Goal: Task Accomplishment & Management: Complete application form

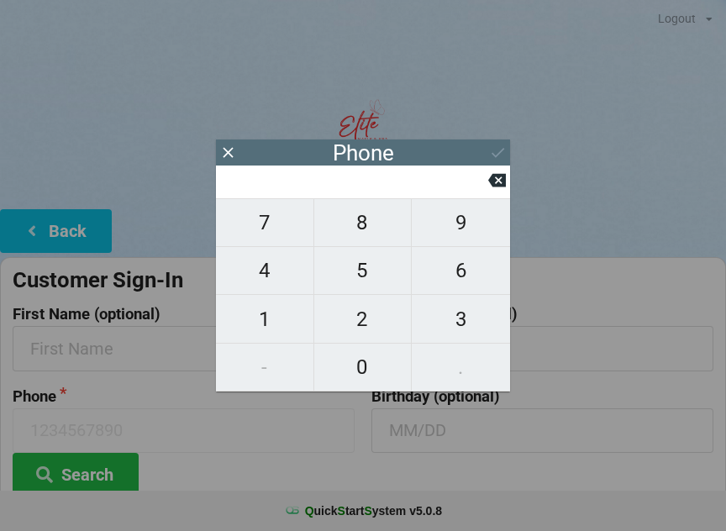
click at [268, 240] on span "7" at bounding box center [264, 222] width 97 height 35
type input "7"
click at [368, 231] on span "8" at bounding box center [362, 222] width 97 height 35
type input "78"
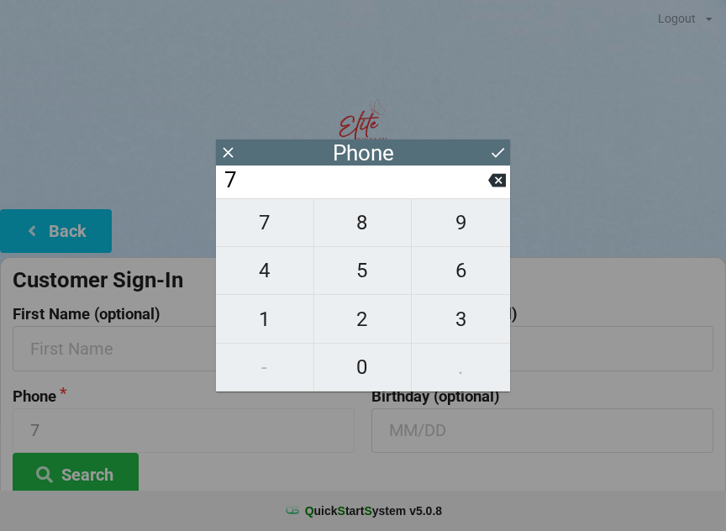
type input "78"
click at [457, 276] on span "6" at bounding box center [461, 270] width 98 height 35
type input "786"
click at [276, 278] on span "4" at bounding box center [264, 270] width 97 height 35
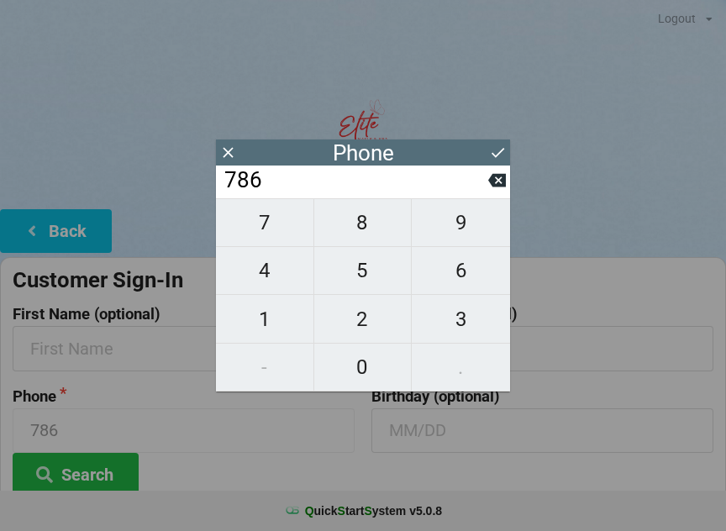
type input "7864"
click at [373, 230] on span "8" at bounding box center [362, 222] width 97 height 35
type input "78648"
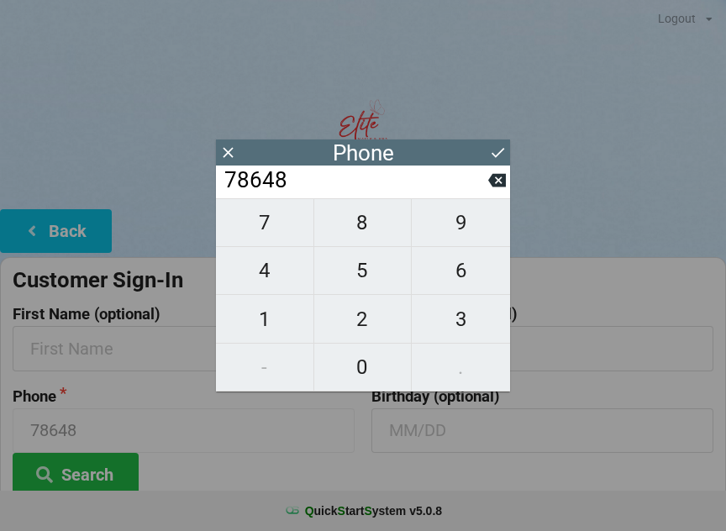
click at [270, 239] on span "7" at bounding box center [264, 222] width 97 height 35
type input "786487"
click at [281, 234] on span "7" at bounding box center [264, 222] width 97 height 35
type input "7864877"
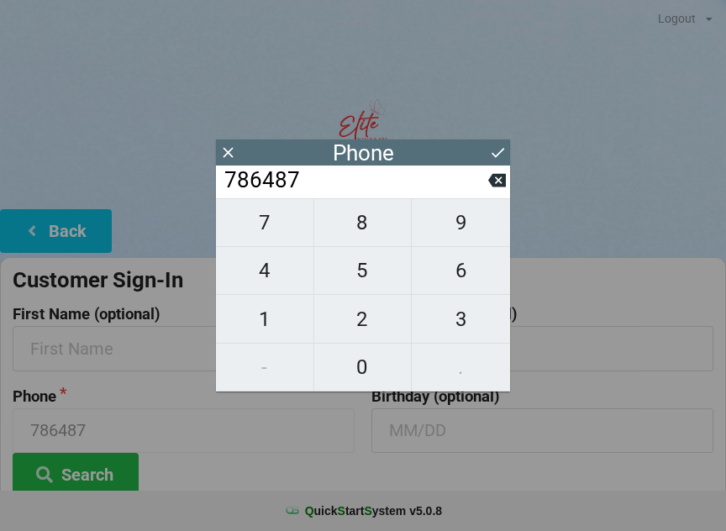
type input "7864877"
click at [276, 240] on span "7" at bounding box center [264, 222] width 97 height 35
type input "78648777"
click at [273, 237] on span "7" at bounding box center [264, 222] width 97 height 35
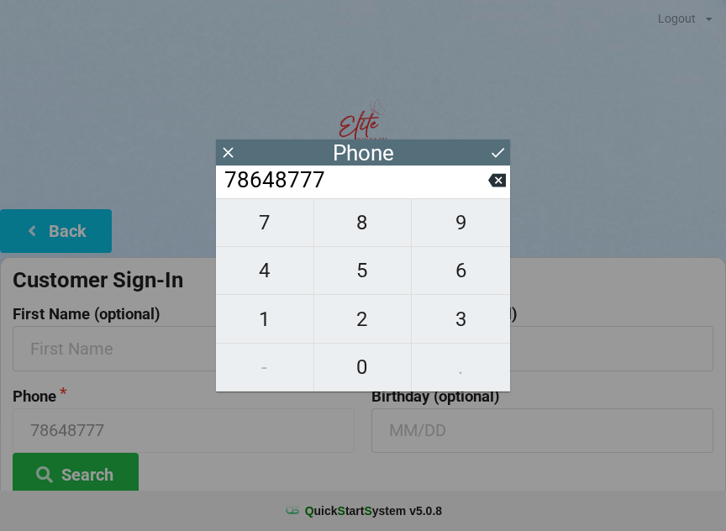
type input "786487777"
click at [375, 280] on span "5" at bounding box center [362, 270] width 97 height 35
type input "7864877775"
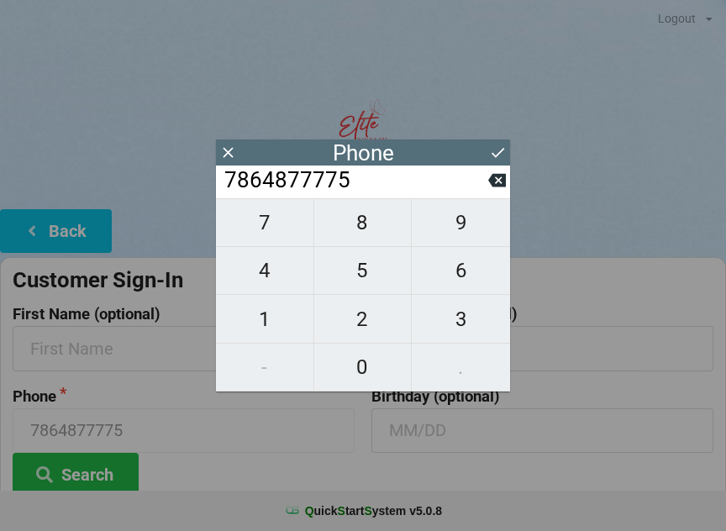
click at [474, 375] on div "7 8 9 4 5 6 1 2 3 - 0 ." at bounding box center [363, 294] width 294 height 193
click at [603, 353] on input "text" at bounding box center [542, 348] width 342 height 45
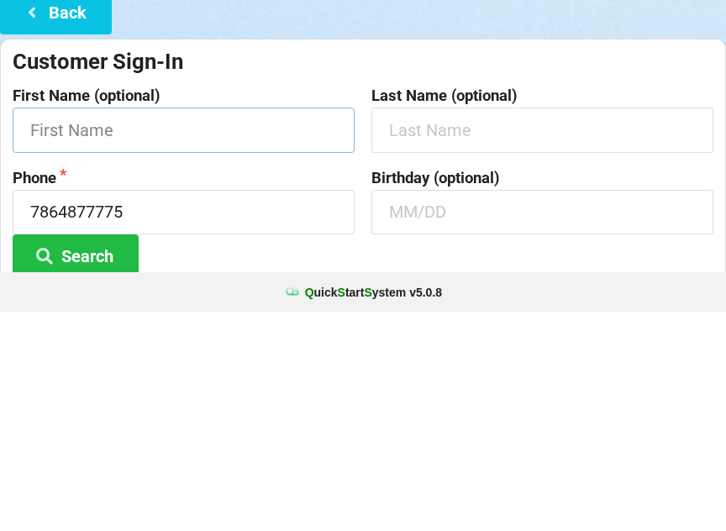
click at [289, 326] on input "text" at bounding box center [184, 348] width 342 height 45
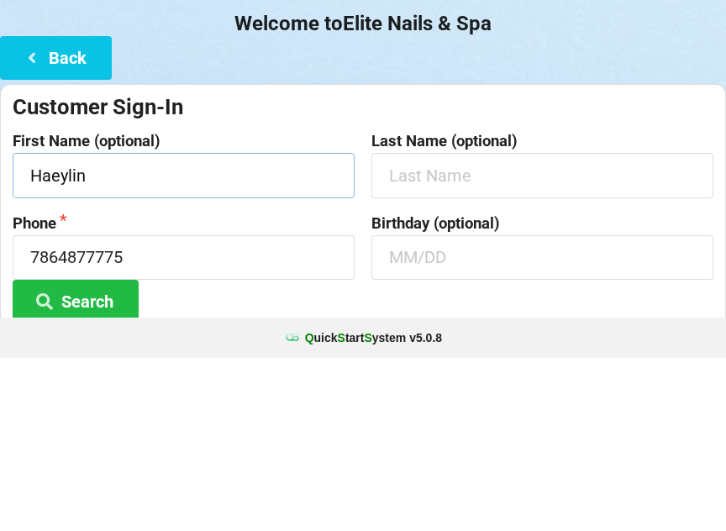
type input "Haeylin"
click at [428, 326] on input "text" at bounding box center [542, 348] width 342 height 45
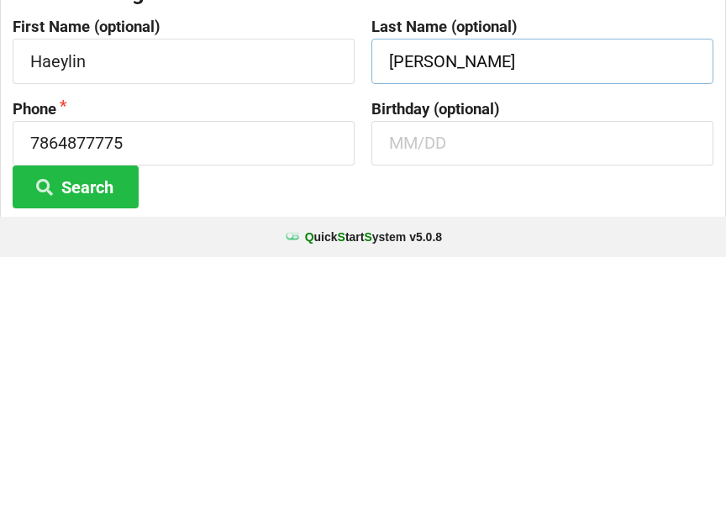
scroll to position [21, 0]
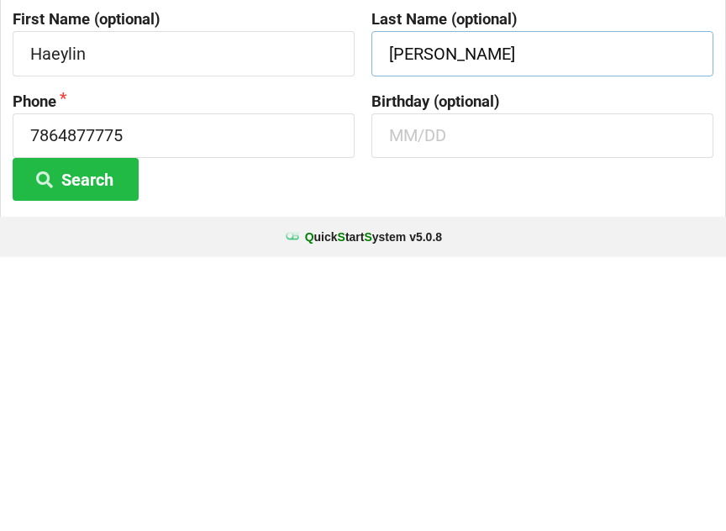
type input "[PERSON_NAME]"
click at [455, 387] on input "text" at bounding box center [542, 409] width 342 height 45
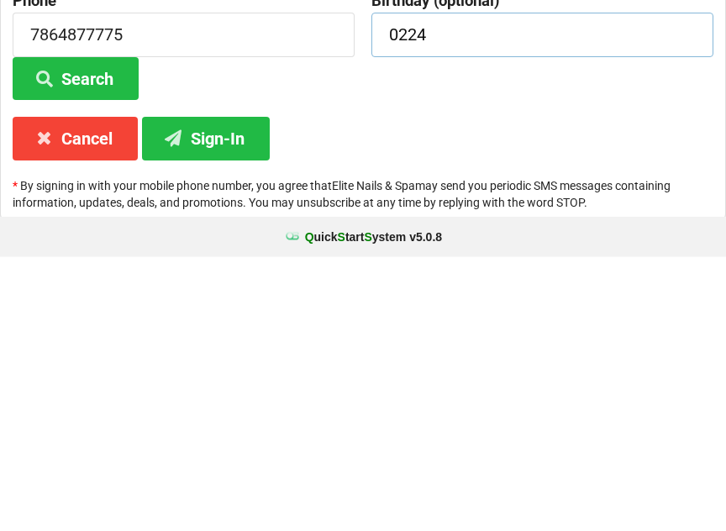
scroll to position [125, 0]
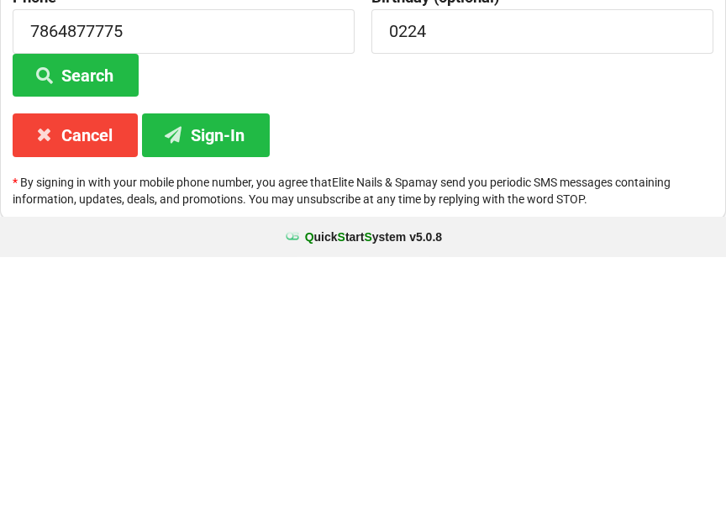
click at [236, 387] on button "Sign-In" at bounding box center [206, 408] width 128 height 43
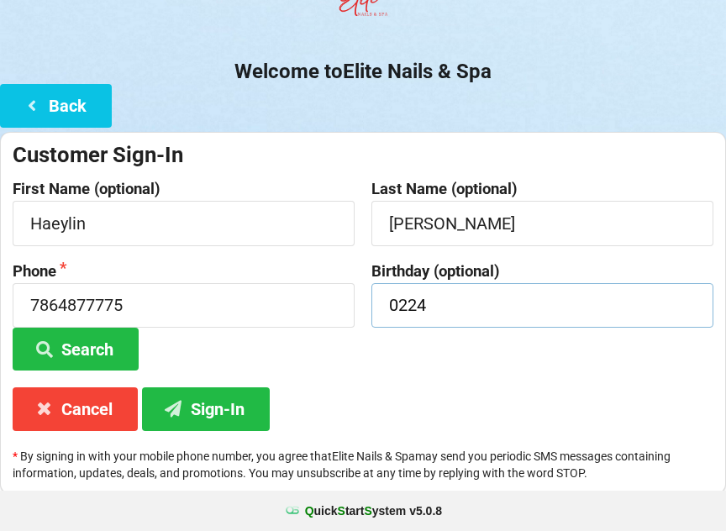
click at [506, 309] on input "0224" at bounding box center [542, 305] width 342 height 45
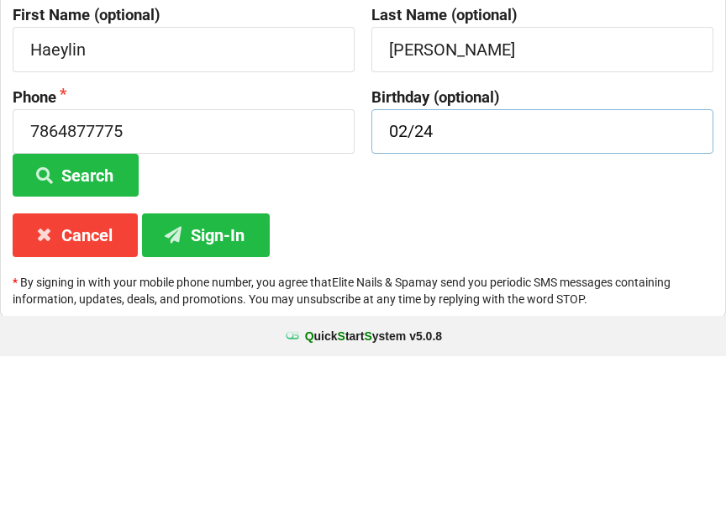
type input "02/24"
click at [76, 328] on button "Search" at bounding box center [76, 349] width 126 height 43
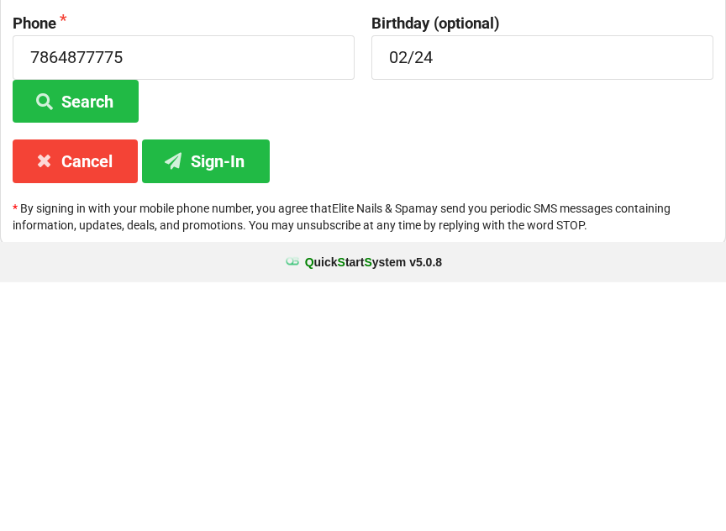
click at [232, 388] on button "Sign-In" at bounding box center [206, 409] width 128 height 43
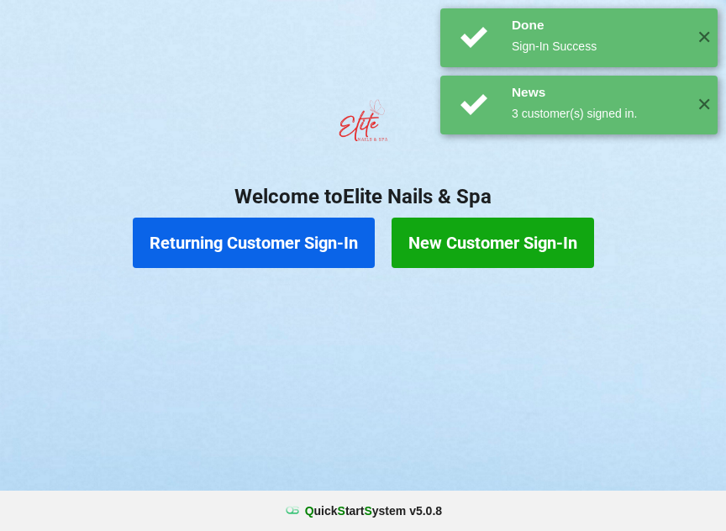
scroll to position [0, 0]
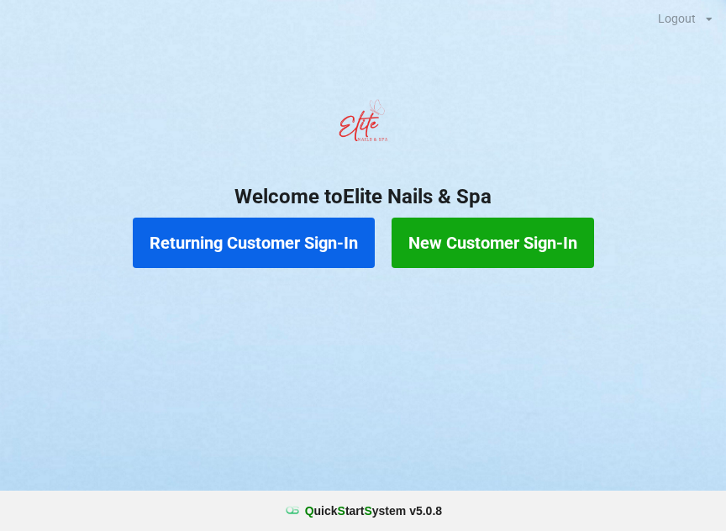
click at [320, 264] on button "Returning Customer Sign-In" at bounding box center [254, 243] width 242 height 50
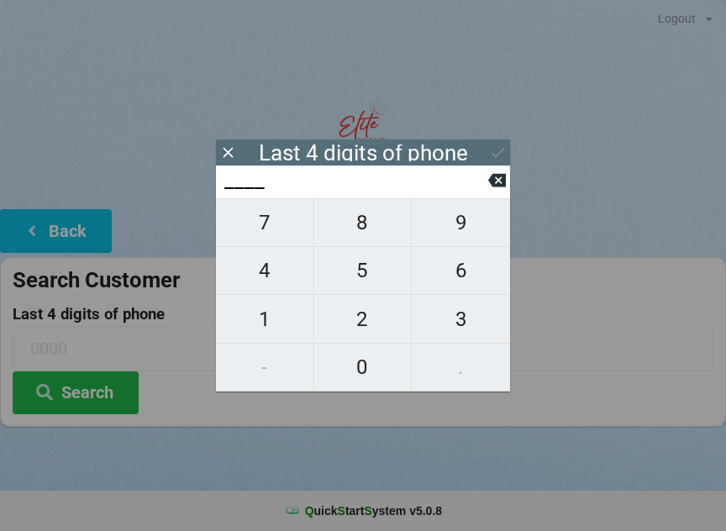
click at [283, 233] on span "7" at bounding box center [264, 222] width 97 height 35
type input "7___"
click at [279, 233] on span "7" at bounding box center [264, 222] width 97 height 35
type input "77__"
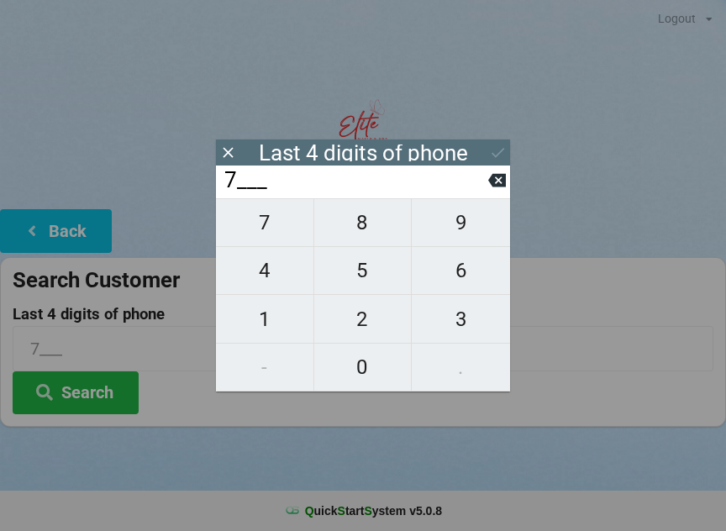
type input "77__"
click at [283, 235] on span "7" at bounding box center [264, 222] width 97 height 35
type input "777_"
click at [371, 277] on span "5" at bounding box center [362, 270] width 97 height 35
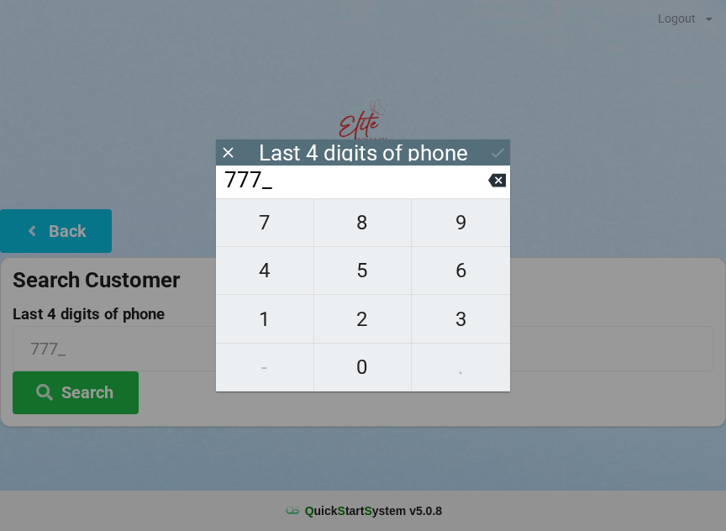
type input "7775"
click at [499, 150] on icon at bounding box center [498, 153] width 18 height 18
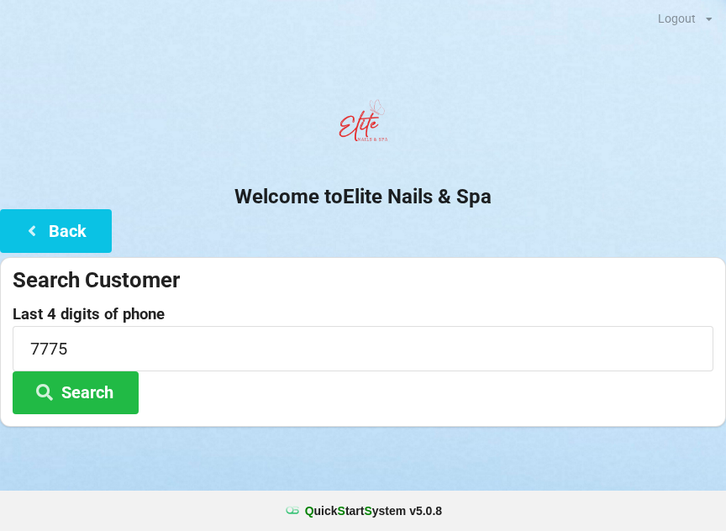
click at [109, 382] on button "Search" at bounding box center [76, 392] width 126 height 43
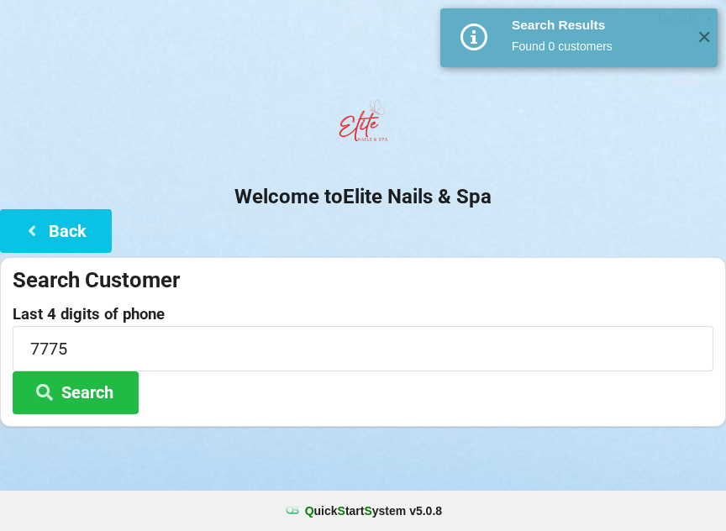
click at [697, 46] on span "✕" at bounding box center [704, 37] width 28 height 17
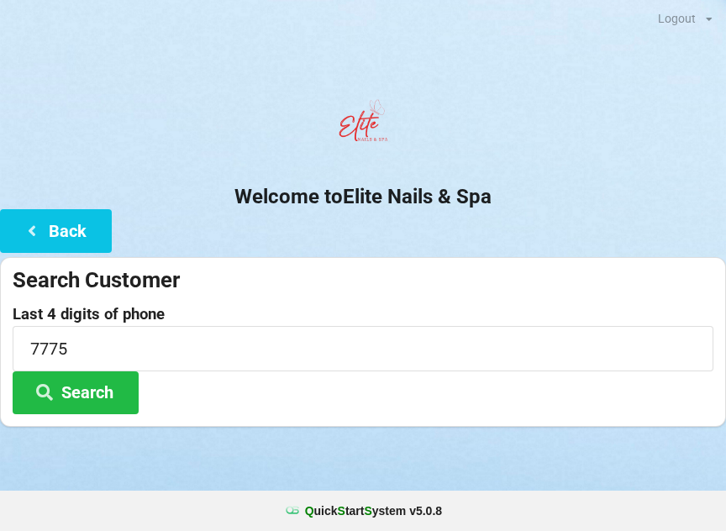
click at [74, 227] on button "Back" at bounding box center [56, 230] width 112 height 43
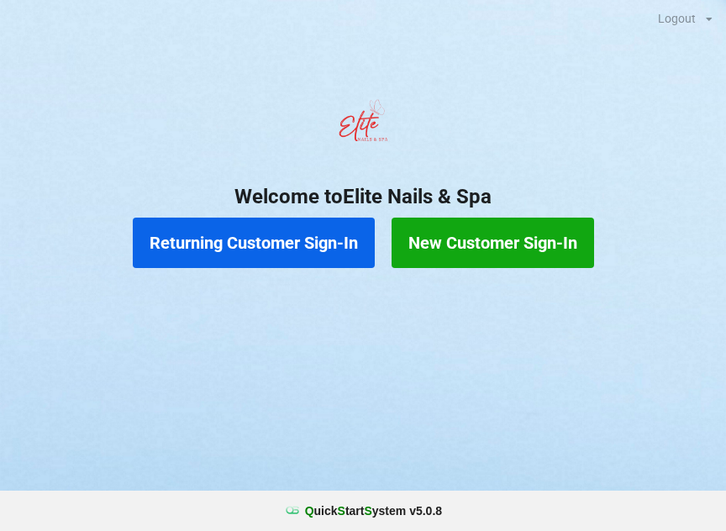
click at [239, 229] on button "Returning Customer Sign-In" at bounding box center [254, 243] width 242 height 50
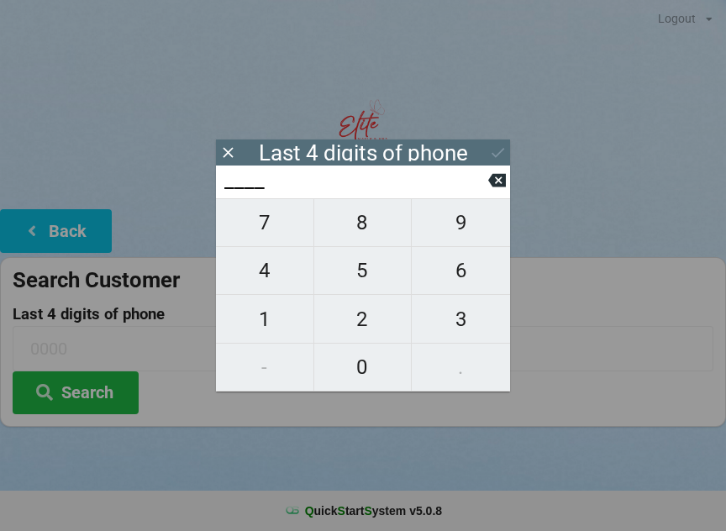
click at [366, 322] on span "2" at bounding box center [362, 319] width 97 height 35
type input "2___"
click at [255, 280] on span "4" at bounding box center [264, 270] width 97 height 35
type input "24__"
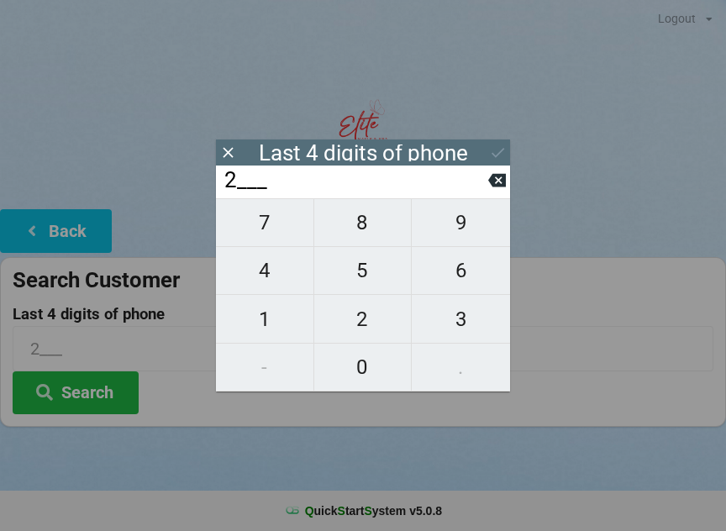
type input "24__"
click at [460, 331] on span "3" at bounding box center [461, 319] width 98 height 35
type input "243_"
click at [267, 223] on span "7" at bounding box center [264, 222] width 97 height 35
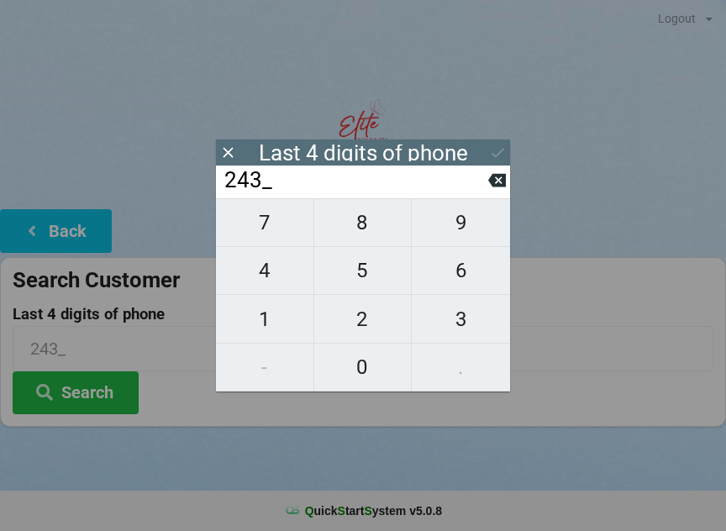
type input "2437"
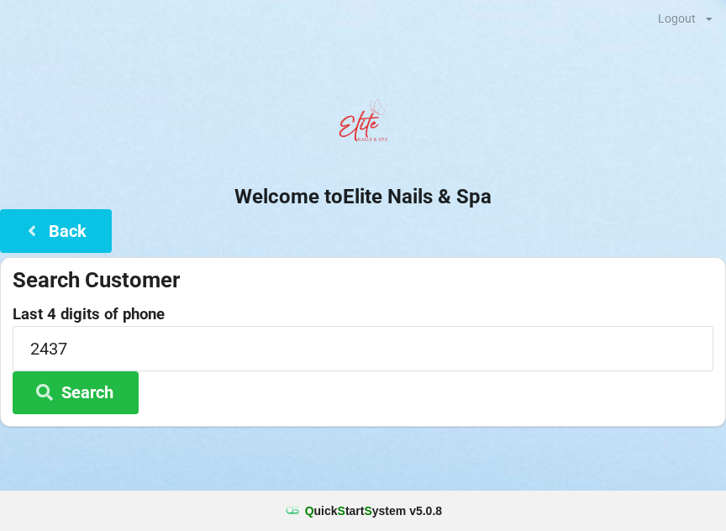
click at [92, 393] on button "Search" at bounding box center [76, 392] width 126 height 43
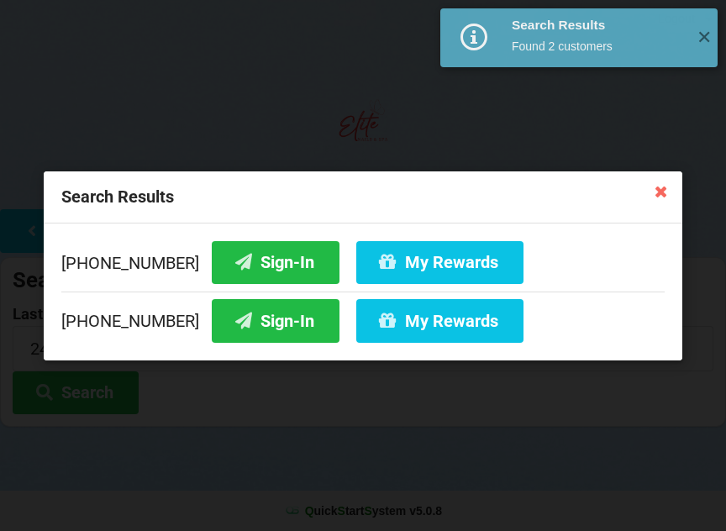
click at [242, 319] on button "Sign-In" at bounding box center [276, 320] width 128 height 43
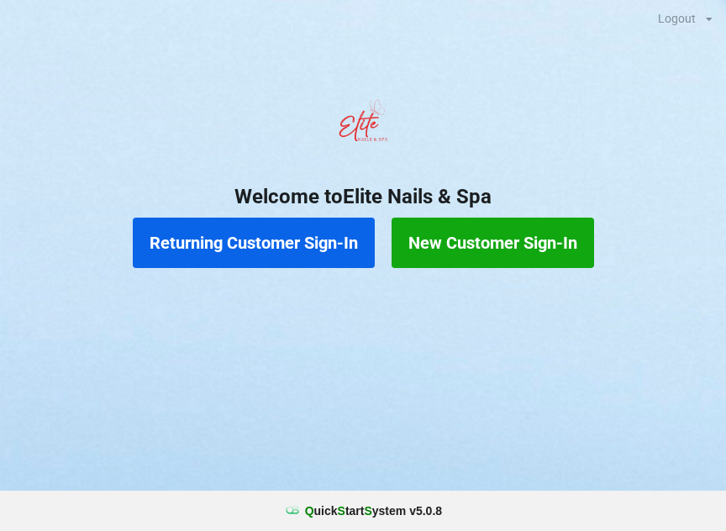
click at [261, 245] on button "Returning Customer Sign-In" at bounding box center [254, 243] width 242 height 50
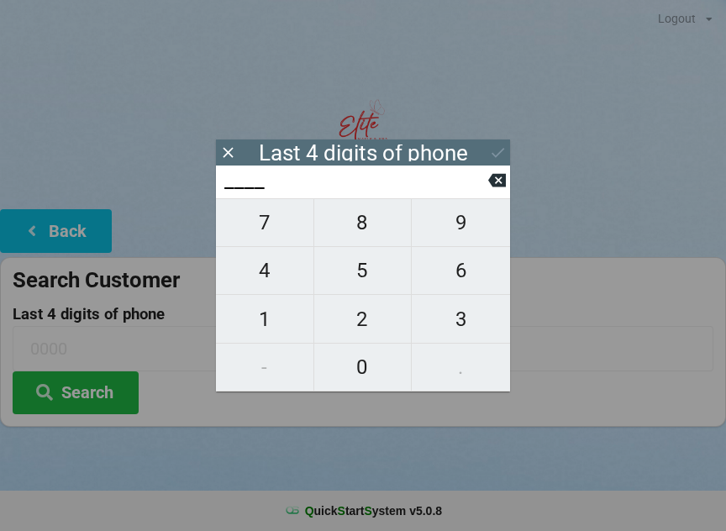
click at [365, 370] on span "0" at bounding box center [362, 366] width 97 height 35
type input "0___"
click at [264, 312] on span "1" at bounding box center [264, 319] width 97 height 35
type input "01__"
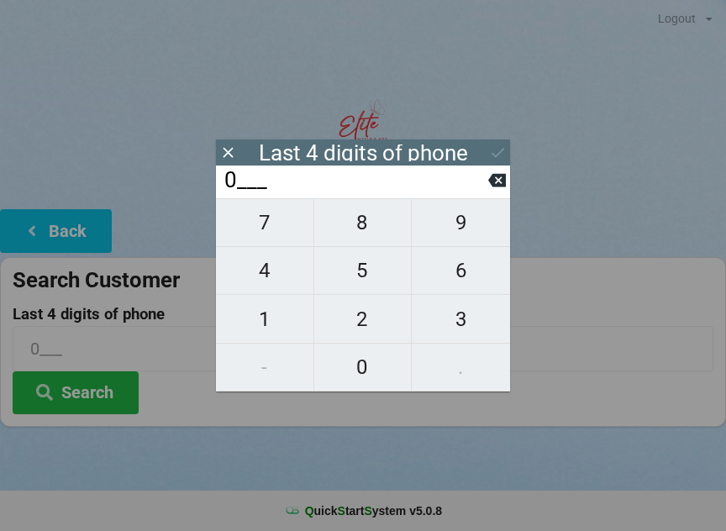
type input "01__"
click at [466, 218] on span "9" at bounding box center [461, 222] width 98 height 35
type input "019_"
click at [367, 370] on span "0" at bounding box center [362, 366] width 97 height 35
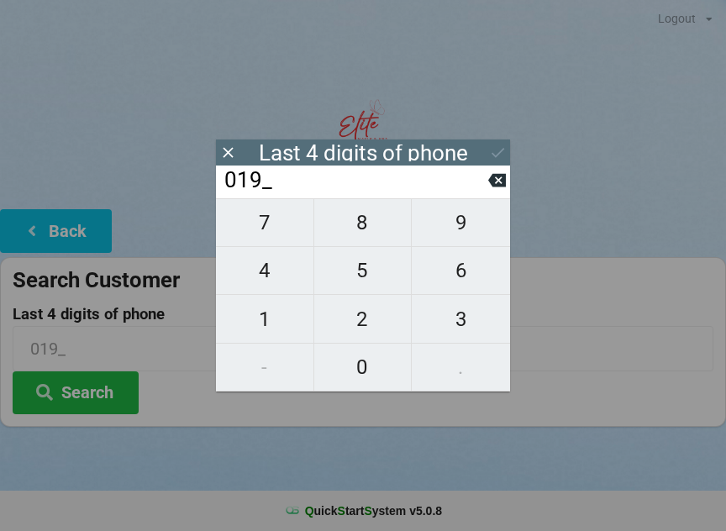
type input "0190"
click at [97, 400] on button "Search" at bounding box center [76, 392] width 126 height 43
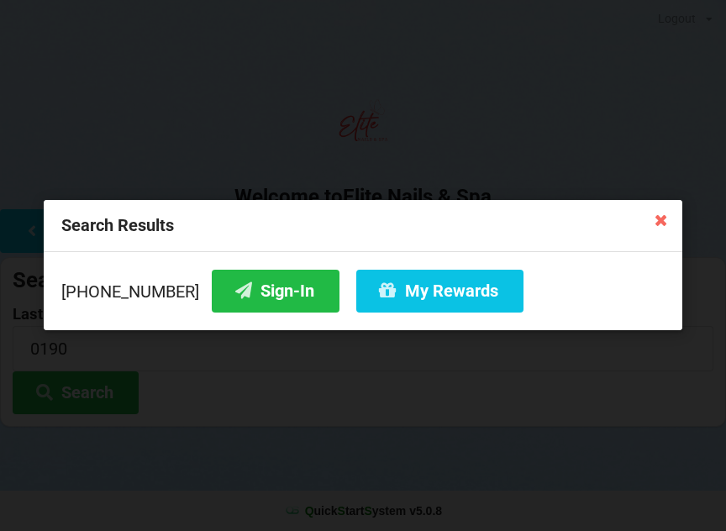
click at [263, 283] on button "Sign-In" at bounding box center [276, 291] width 128 height 43
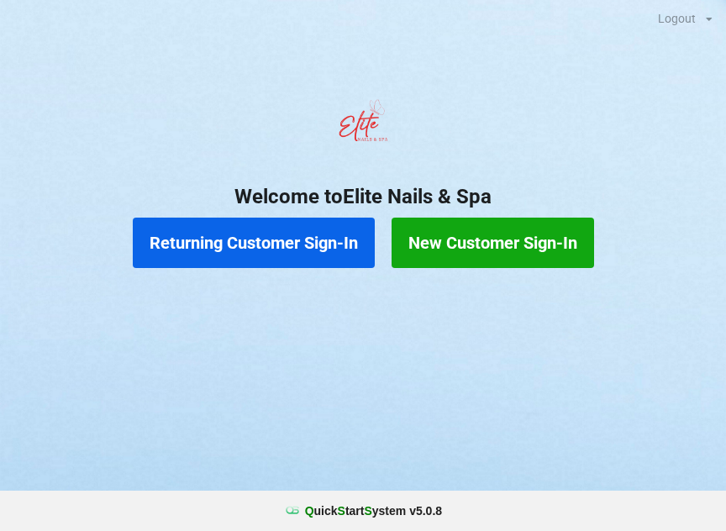
click at [250, 229] on button "Returning Customer Sign-In" at bounding box center [254, 243] width 242 height 50
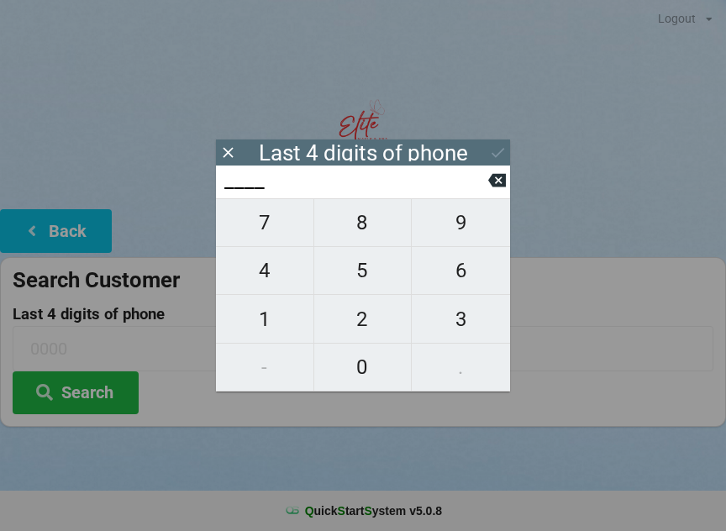
click at [464, 322] on span "3" at bounding box center [461, 319] width 98 height 35
type input "3___"
click at [278, 281] on span "4" at bounding box center [264, 270] width 97 height 35
type input "34__"
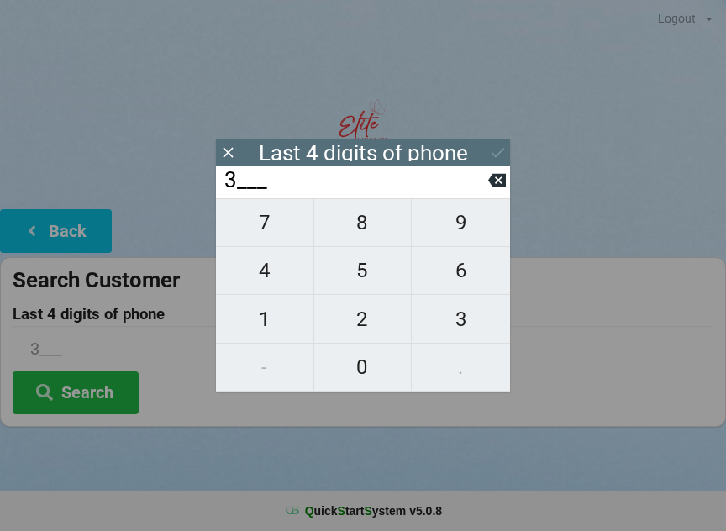
type input "34__"
click at [265, 329] on span "1" at bounding box center [264, 319] width 97 height 35
type input "341_"
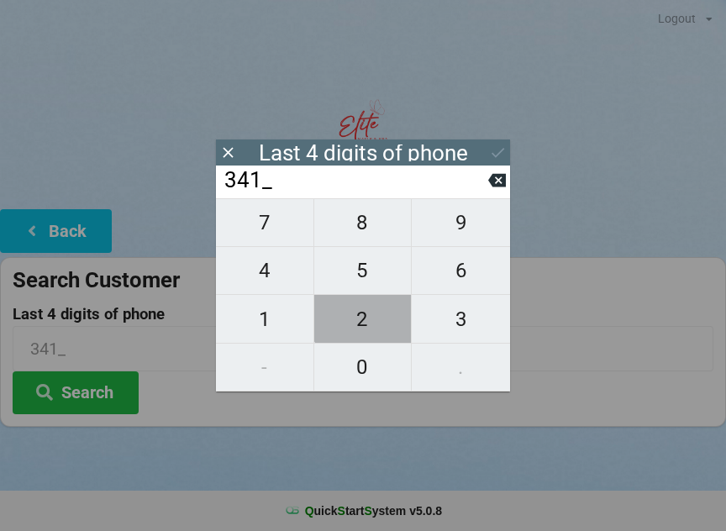
click at [370, 313] on span "2" at bounding box center [362, 319] width 97 height 35
type input "3412"
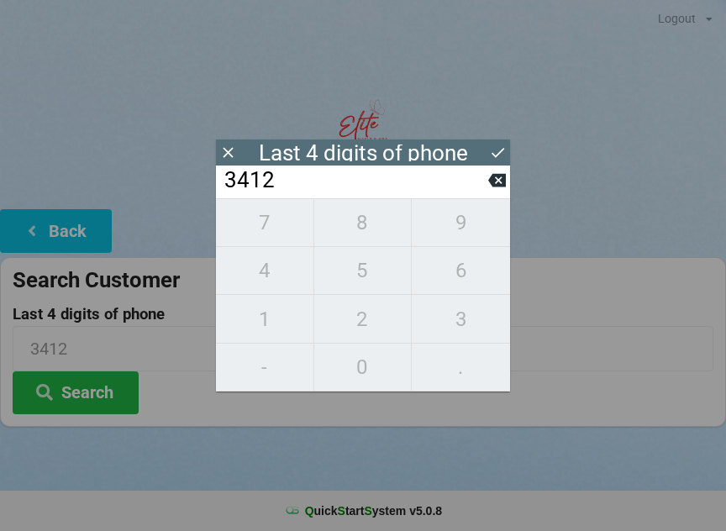
click at [87, 400] on button "Search" at bounding box center [76, 392] width 126 height 43
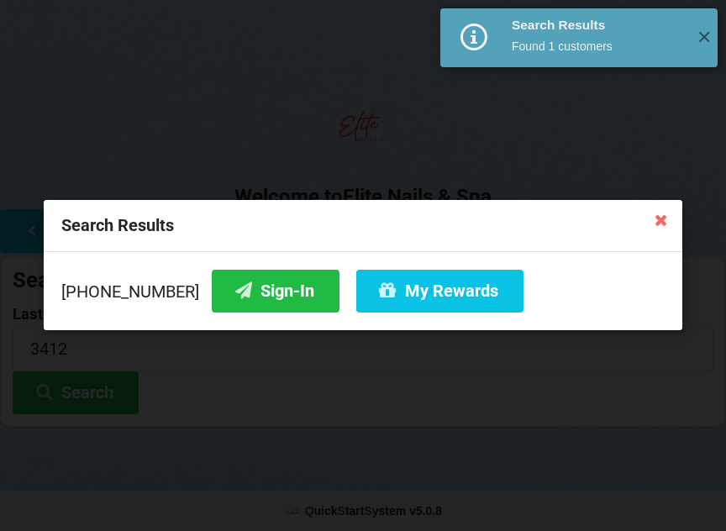
click at [254, 296] on button "Sign-In" at bounding box center [276, 291] width 128 height 43
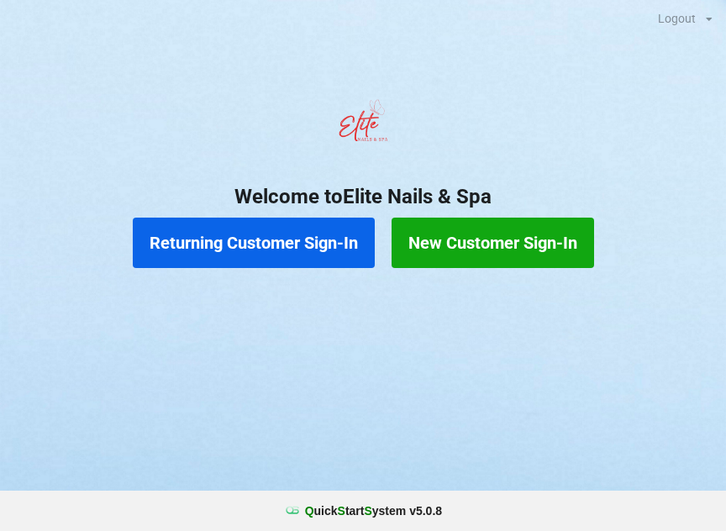
click at [524, 240] on button "New Customer Sign-In" at bounding box center [492, 243] width 202 height 50
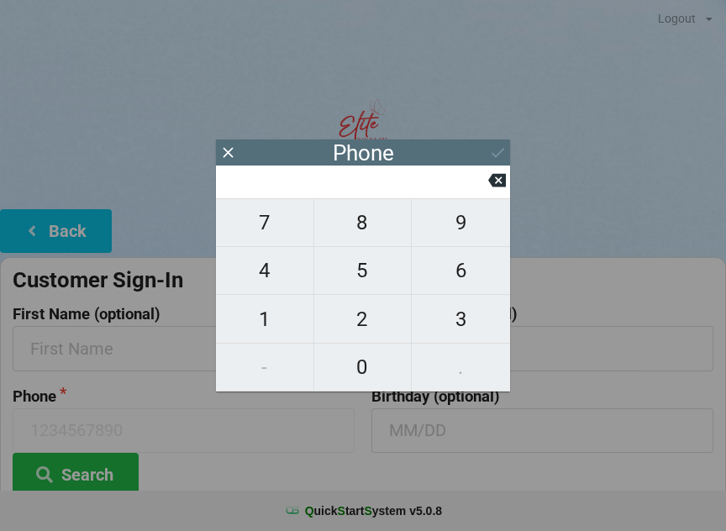
click at [228, 155] on icon at bounding box center [228, 153] width 18 height 18
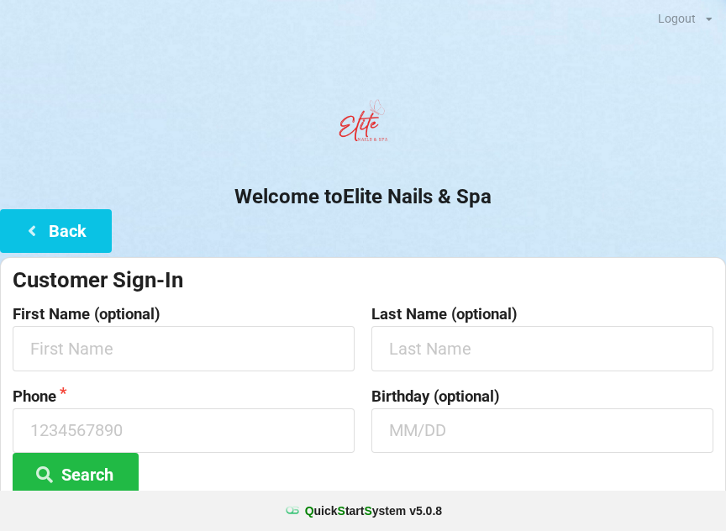
click at [85, 228] on button "Back" at bounding box center [56, 230] width 112 height 43
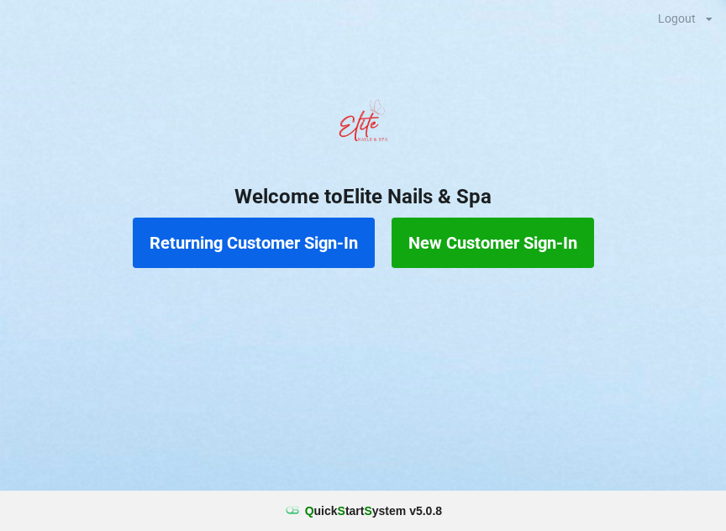
click at [286, 239] on button "Returning Customer Sign-In" at bounding box center [254, 243] width 242 height 50
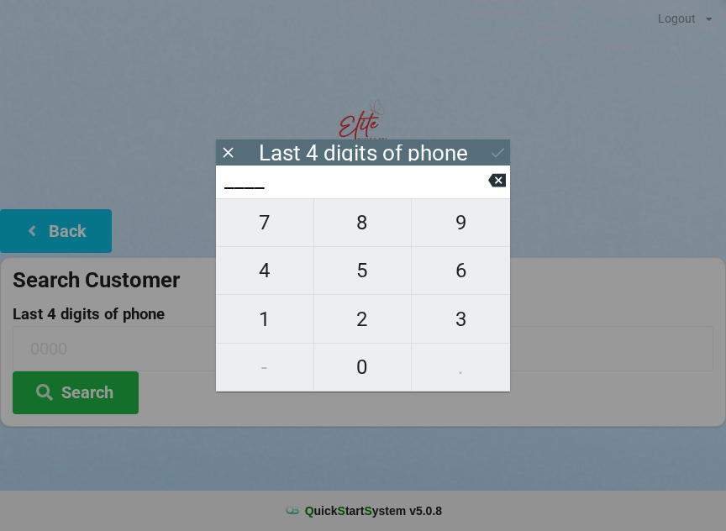
click at [464, 272] on span "6" at bounding box center [461, 270] width 98 height 35
type input "6___"
click at [286, 227] on span "7" at bounding box center [264, 222] width 97 height 35
type input "67__"
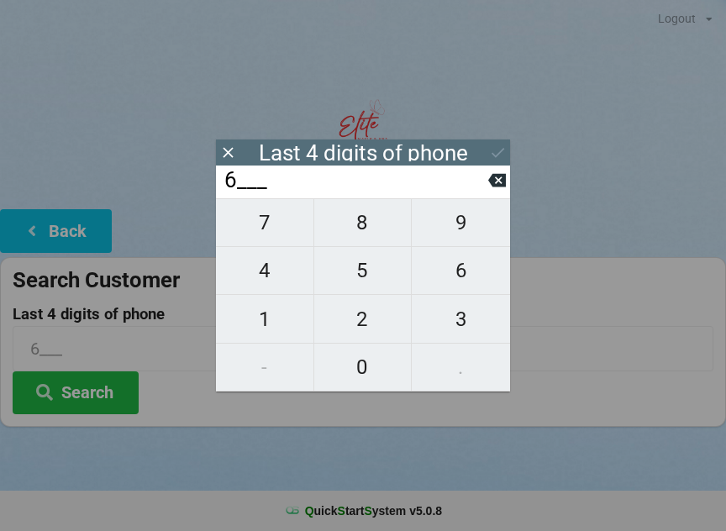
type input "67__"
click at [462, 230] on span "9" at bounding box center [461, 222] width 98 height 35
type input "679_"
click at [496, 180] on icon at bounding box center [497, 180] width 18 height 13
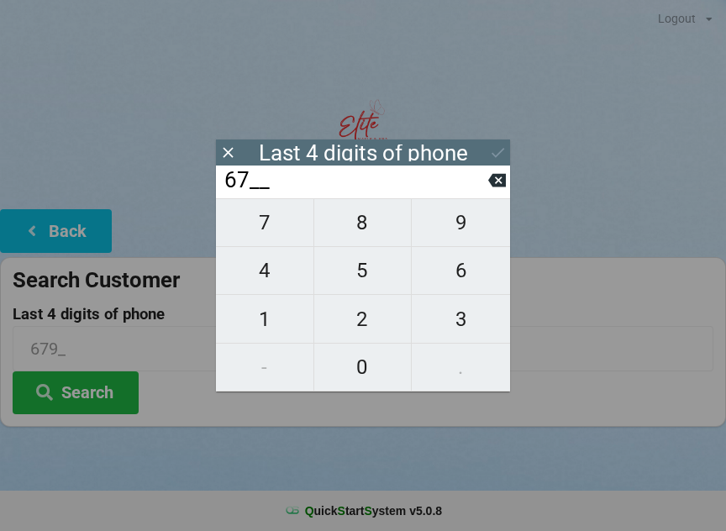
click at [486, 192] on input "67__" at bounding box center [355, 180] width 265 height 27
click at [489, 177] on icon at bounding box center [497, 180] width 18 height 18
click at [274, 320] on span "1" at bounding box center [264, 319] width 97 height 35
type input "61__"
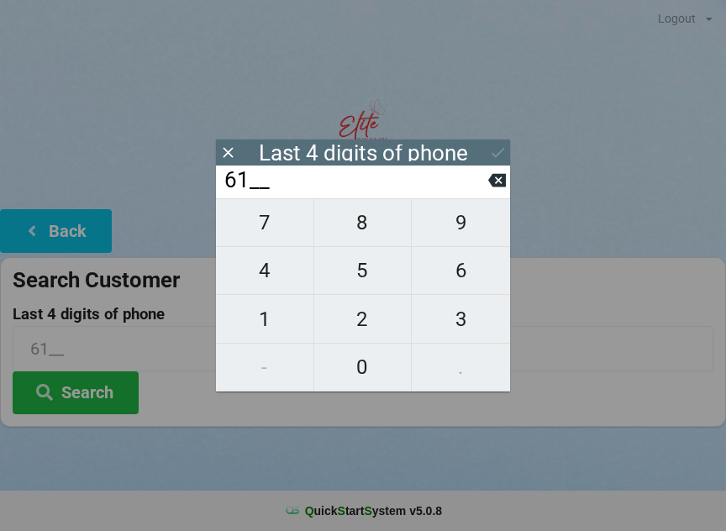
click at [463, 222] on span "9" at bounding box center [461, 222] width 98 height 35
type input "619_"
click at [363, 270] on span "5" at bounding box center [362, 270] width 97 height 35
type input "6195"
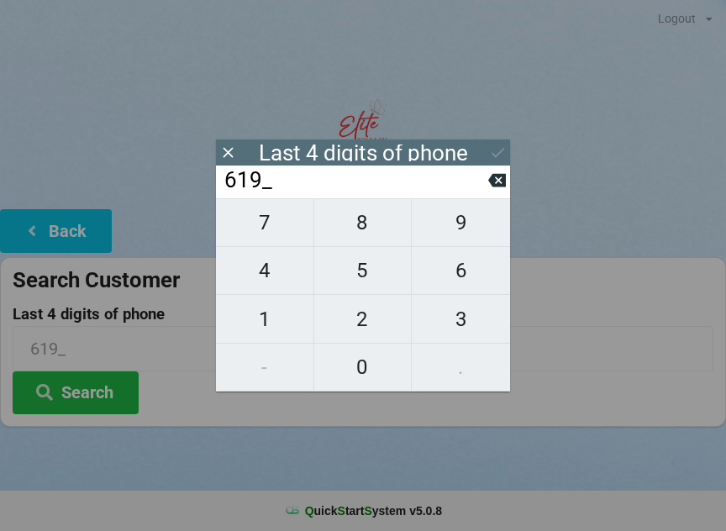
type input "6195"
click at [265, 228] on div "7 8 9 4 5 6 1 2 3 - 0 ." at bounding box center [363, 294] width 294 height 193
click at [346, 297] on div "7 8 9 4 5 6 1 2 3 - 0 ." at bounding box center [363, 294] width 294 height 193
click at [495, 183] on icon at bounding box center [497, 180] width 18 height 13
click at [363, 272] on span "5" at bounding box center [362, 270] width 97 height 35
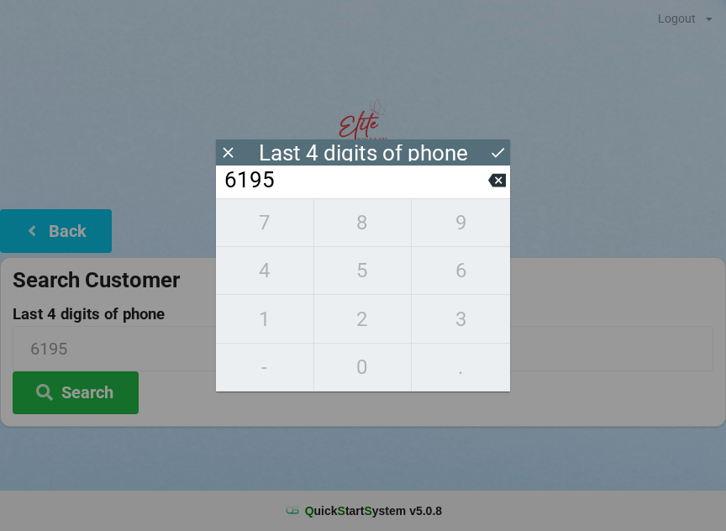
click at [270, 235] on div "7 8 9 4 5 6 1 2 3 - 0 ." at bounding box center [363, 294] width 294 height 193
click at [490, 189] on icon at bounding box center [497, 180] width 18 height 18
click at [484, 194] on input "619_" at bounding box center [355, 180] width 265 height 27
click at [496, 187] on icon at bounding box center [497, 180] width 18 height 13
click at [493, 187] on icon at bounding box center [497, 180] width 18 height 13
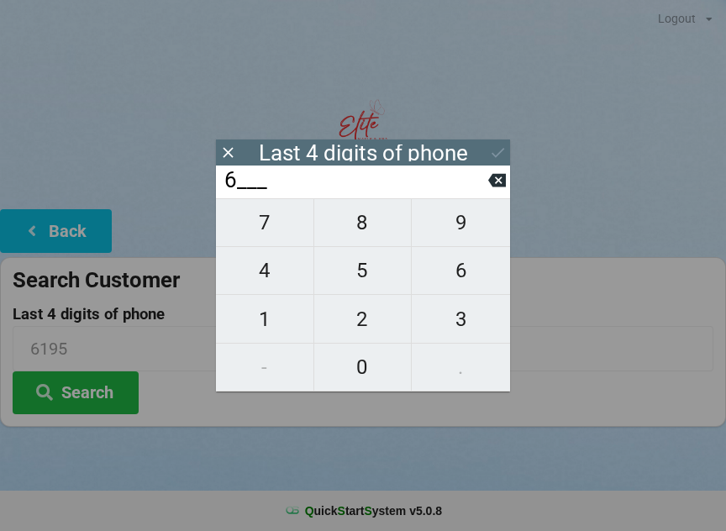
click at [492, 185] on icon at bounding box center [497, 180] width 18 height 13
click at [495, 182] on icon at bounding box center [497, 180] width 18 height 13
click at [260, 224] on span "7" at bounding box center [264, 222] width 97 height 35
type input "7___"
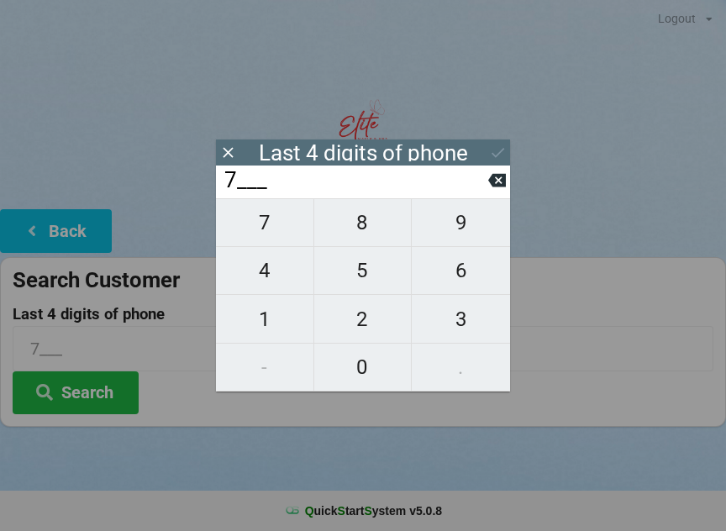
click at [257, 221] on span "7" at bounding box center [264, 222] width 97 height 35
type input "77__"
click at [471, 265] on span "6" at bounding box center [461, 270] width 98 height 35
type input "776_"
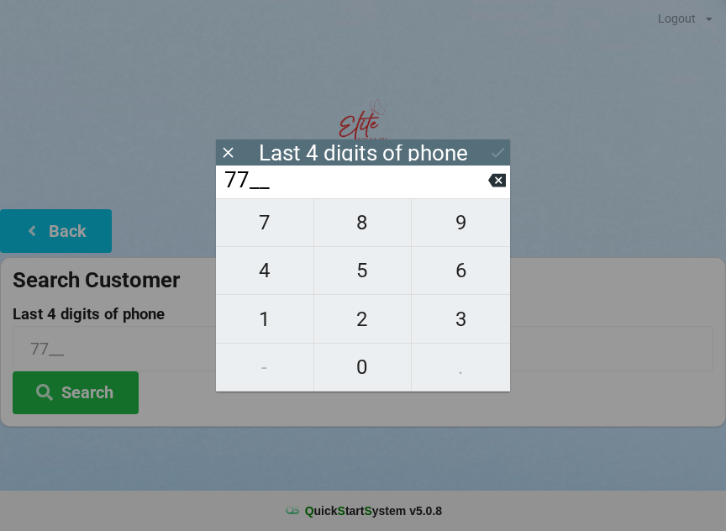
type input "776_"
click at [461, 312] on span "3" at bounding box center [461, 319] width 98 height 35
type input "7763"
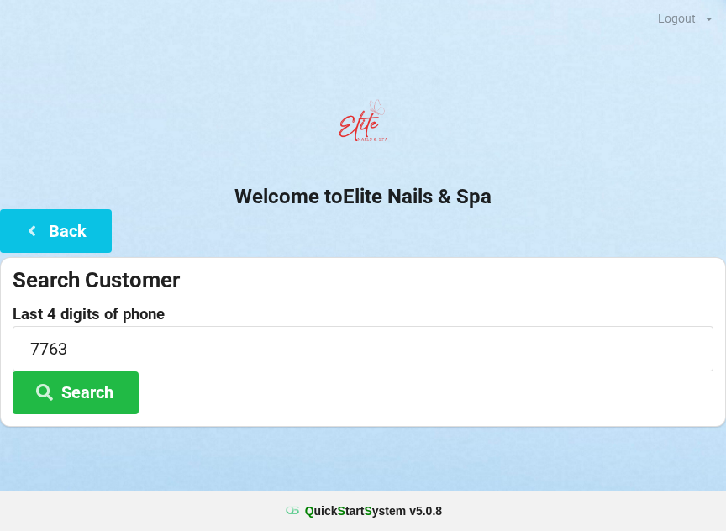
click at [62, 410] on button "Search" at bounding box center [76, 392] width 126 height 43
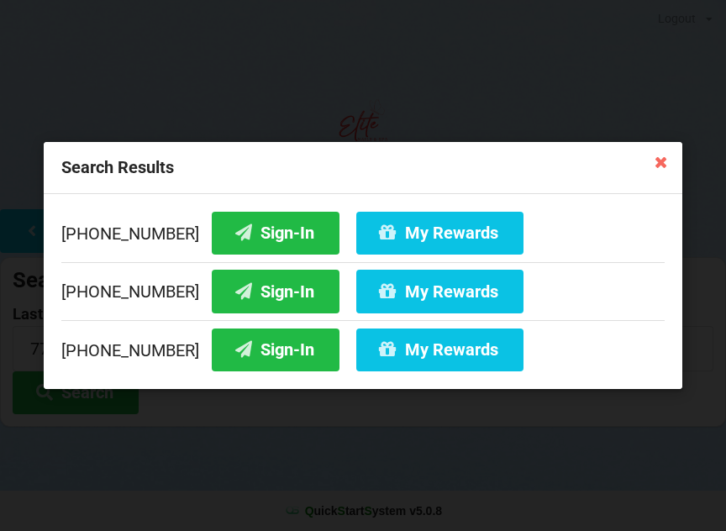
click at [228, 354] on button "Sign-In" at bounding box center [276, 349] width 128 height 43
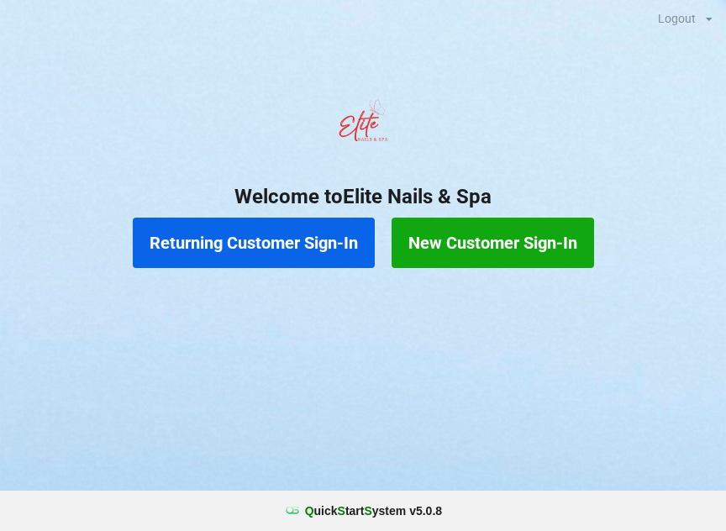
click at [274, 235] on button "Returning Customer Sign-In" at bounding box center [254, 243] width 242 height 50
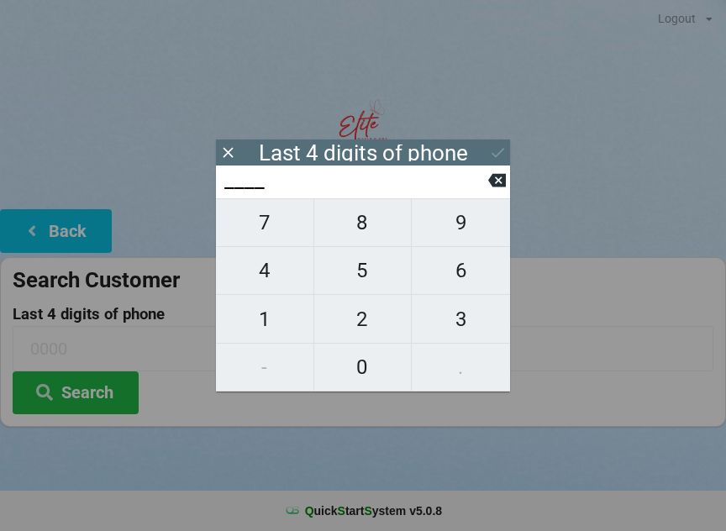
click at [456, 318] on span "3" at bounding box center [461, 319] width 98 height 35
type input "3___"
click at [363, 360] on span "0" at bounding box center [362, 366] width 97 height 35
type input "30__"
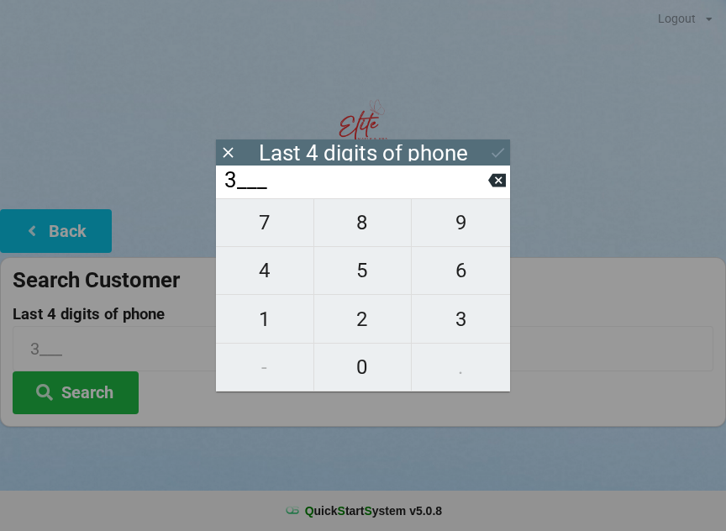
type input "30__"
click at [354, 269] on span "5" at bounding box center [362, 270] width 97 height 35
type input "305_"
click at [447, 328] on span "3" at bounding box center [461, 319] width 98 height 35
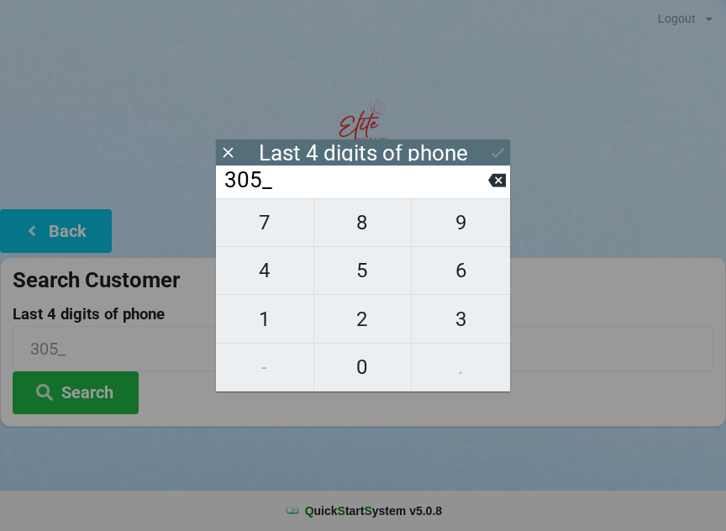
type input "3053"
click at [261, 270] on div "7 8 9 4 5 6 1 2 3 - 0 ." at bounding box center [363, 294] width 294 height 193
click at [360, 377] on div "7 8 9 4 5 6 1 2 3 - 0 ." at bounding box center [363, 294] width 294 height 193
click at [262, 234] on div "7 8 9 4 5 6 1 2 3 - 0 ." at bounding box center [363, 294] width 294 height 193
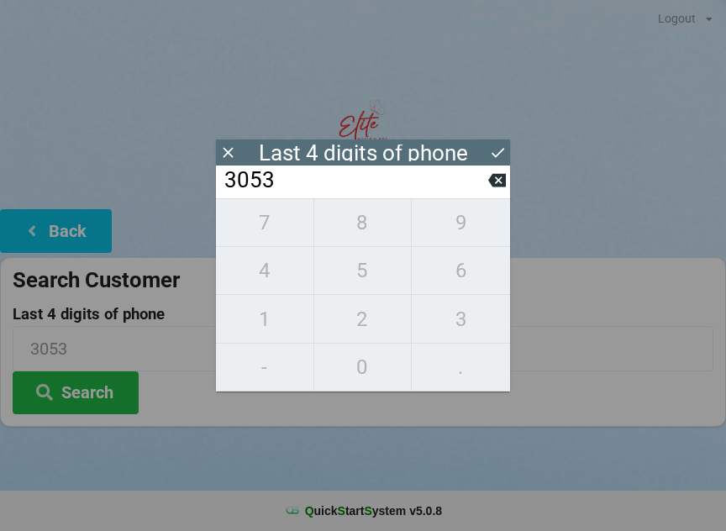
click at [495, 182] on icon at bounding box center [497, 180] width 18 height 13
click at [497, 181] on icon at bounding box center [497, 180] width 18 height 13
click at [494, 187] on icon at bounding box center [497, 180] width 18 height 13
click at [496, 188] on icon at bounding box center [497, 180] width 18 height 18
click at [496, 186] on icon at bounding box center [497, 180] width 18 height 13
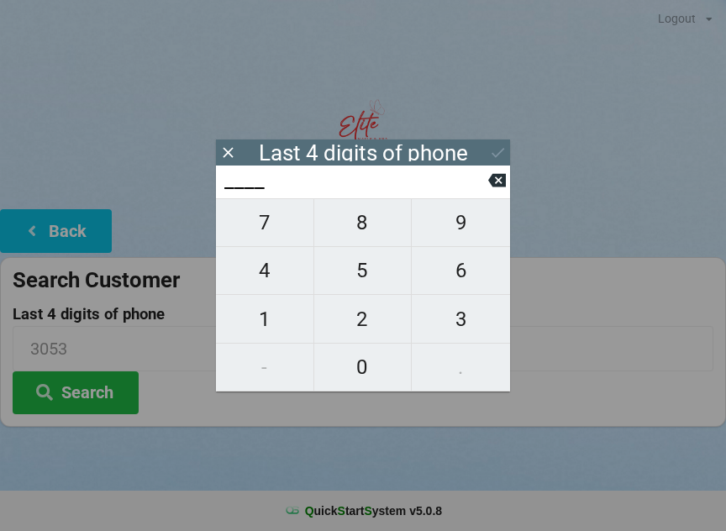
click at [500, 182] on icon at bounding box center [497, 180] width 18 height 13
click at [266, 228] on span "7" at bounding box center [264, 222] width 97 height 35
type input "7___"
click at [465, 326] on span "3" at bounding box center [461, 319] width 98 height 35
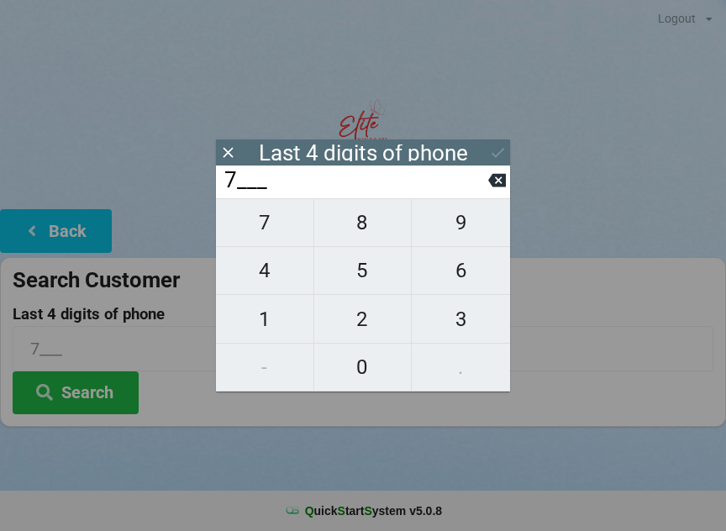
type input "73__"
click at [465, 231] on span "9" at bounding box center [461, 222] width 98 height 35
type input "739_"
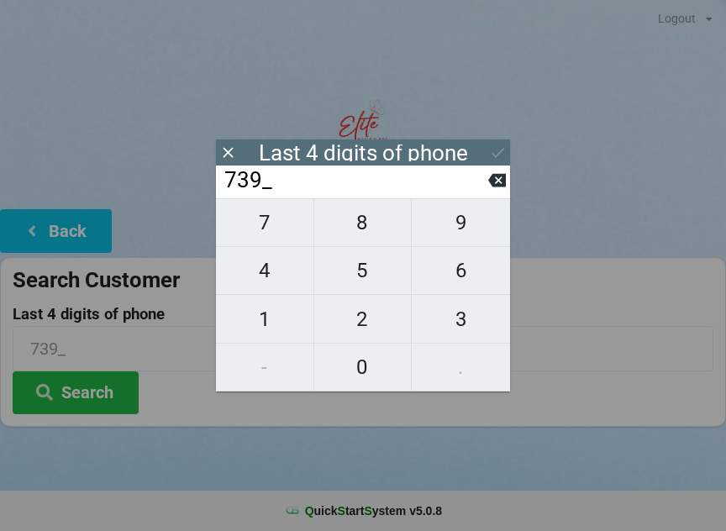
click at [362, 230] on span "8" at bounding box center [362, 222] width 97 height 35
type input "7398"
click at [501, 151] on icon at bounding box center [497, 153] width 13 height 10
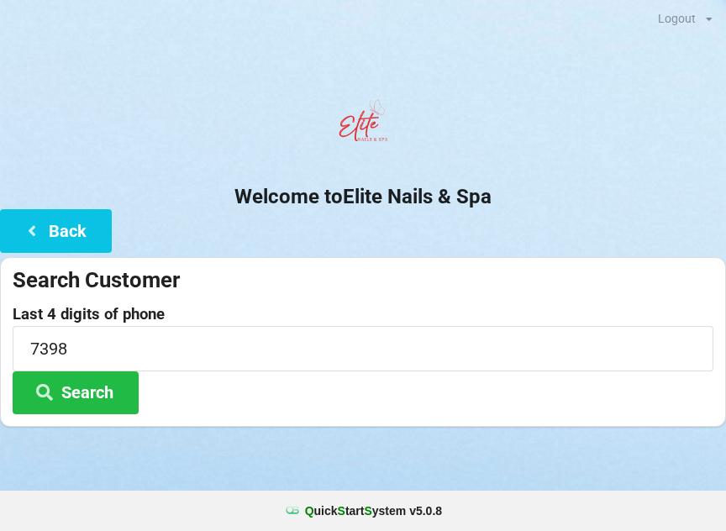
click at [103, 399] on button "Search" at bounding box center [76, 392] width 126 height 43
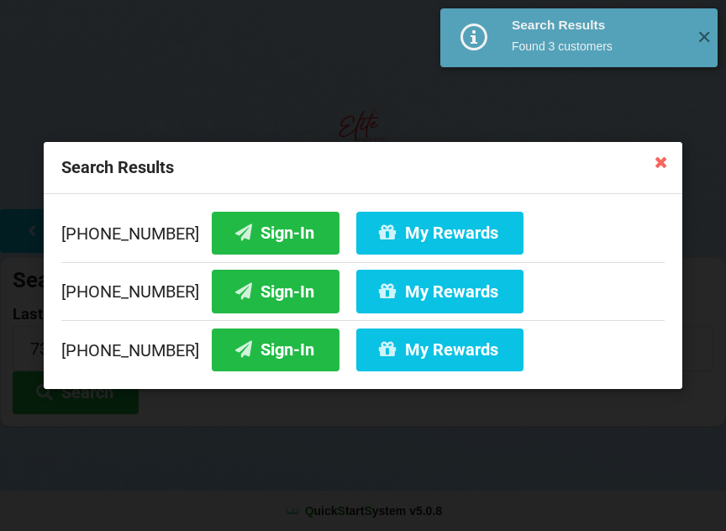
click at [265, 223] on button "Sign-In" at bounding box center [276, 233] width 128 height 43
